Goal: Task Accomplishment & Management: Use online tool/utility

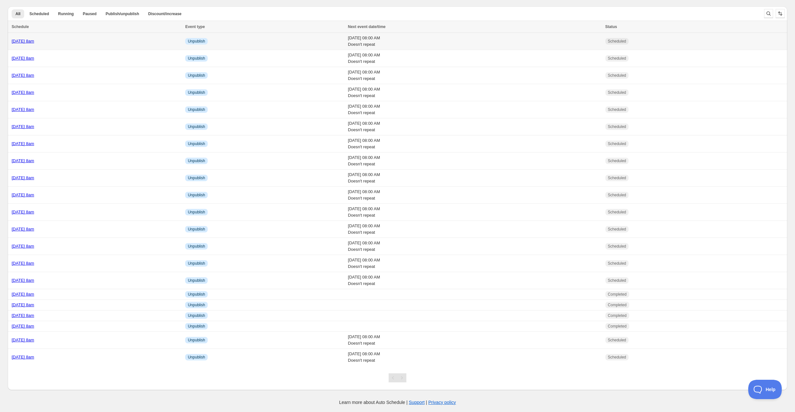
click at [106, 44] on td "Wednesday 24th September @ 8am" at bounding box center [95, 41] width 175 height 17
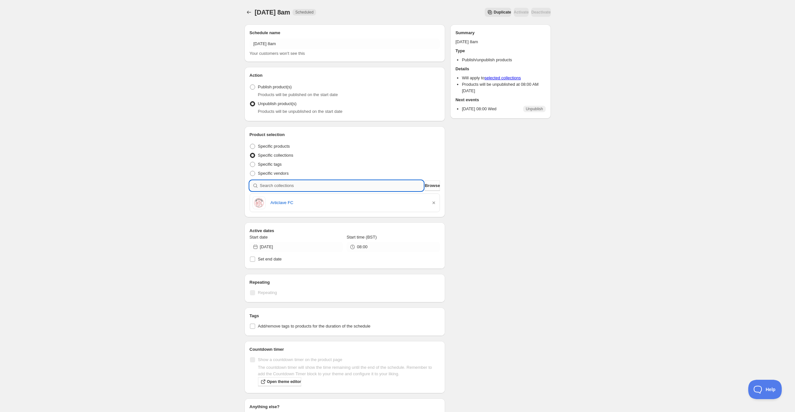
click at [281, 183] on input "search" at bounding box center [342, 186] width 164 height 10
type input "n"
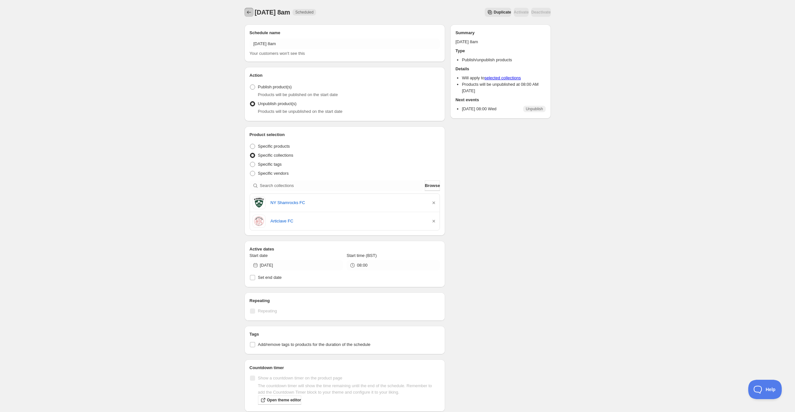
click at [252, 12] on icon "Schedules" at bounding box center [249, 12] width 6 height 6
